Goal: Task Accomplishment & Management: Use online tool/utility

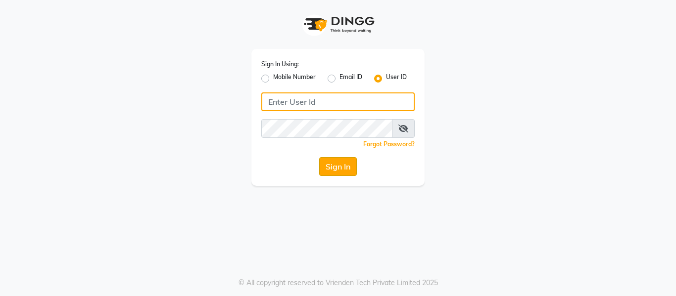
type input "opalsalon@123"
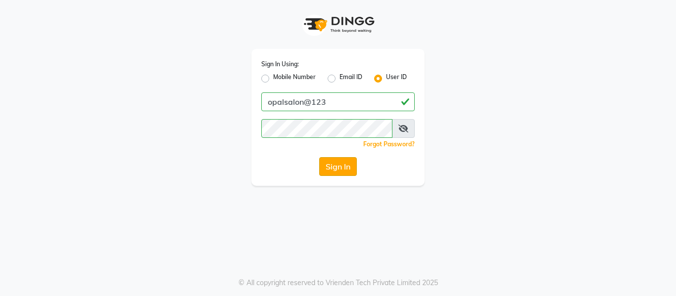
click at [334, 175] on button "Sign In" at bounding box center [338, 166] width 38 height 19
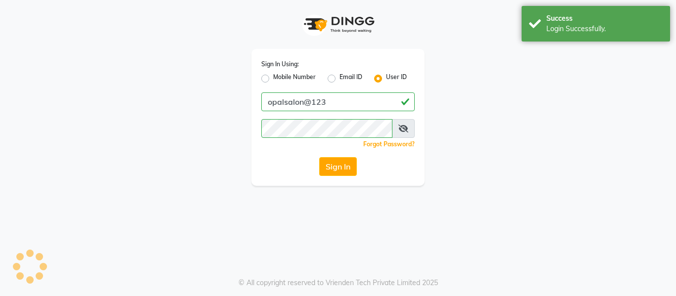
select select "service"
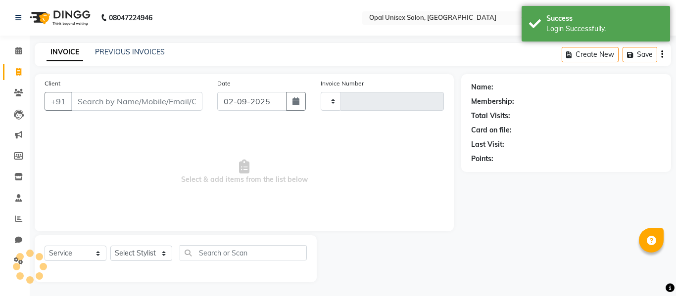
type input "1276"
select select "8653"
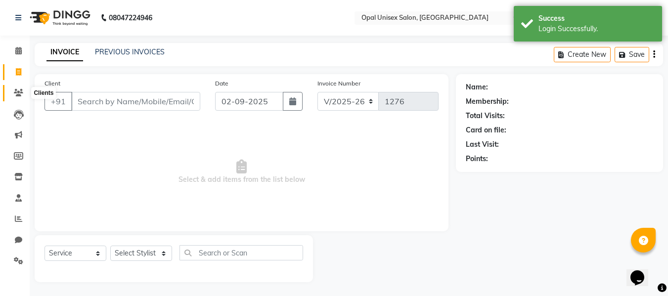
click at [13, 90] on span at bounding box center [18, 93] width 17 height 11
